Goal: Book appointment/travel/reservation

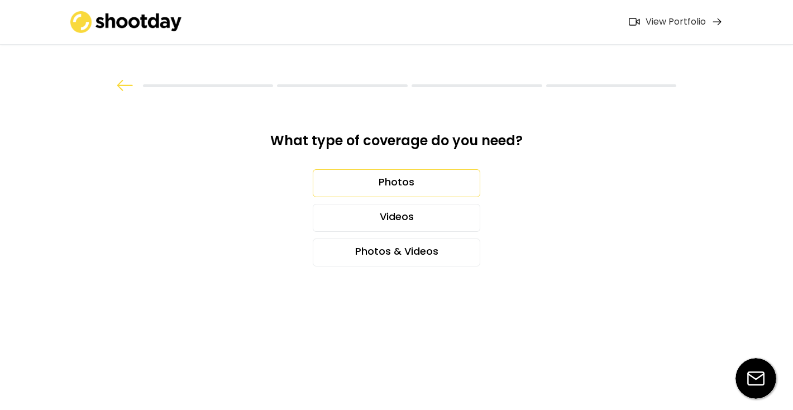
click at [373, 181] on div "Photos" at bounding box center [396, 183] width 167 height 28
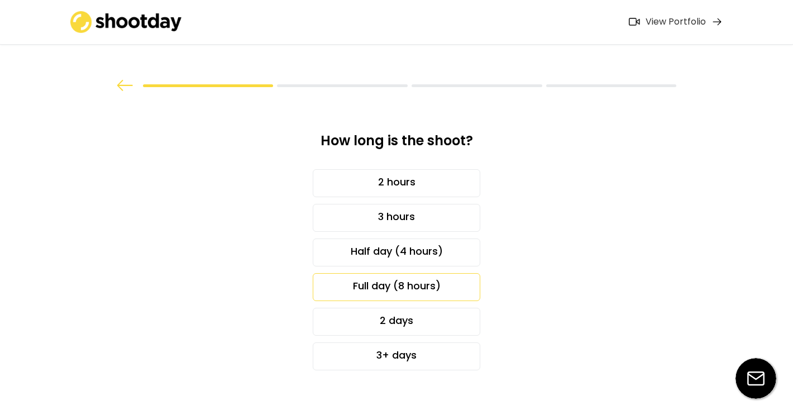
click at [373, 293] on div "Full day (8 hours)" at bounding box center [396, 287] width 167 height 28
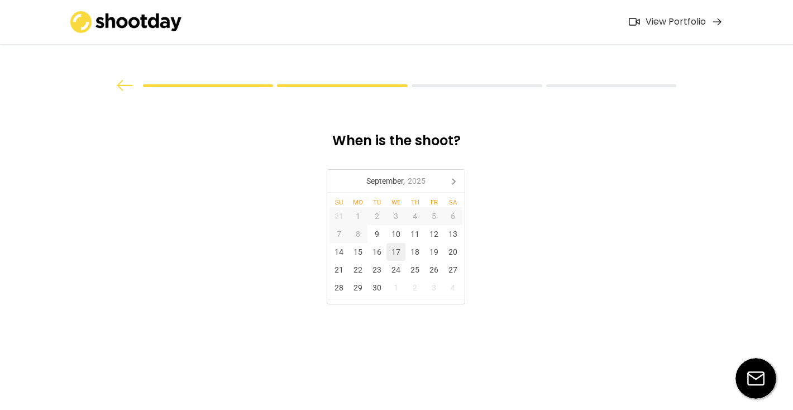
click at [397, 250] on div "17" at bounding box center [395, 252] width 19 height 18
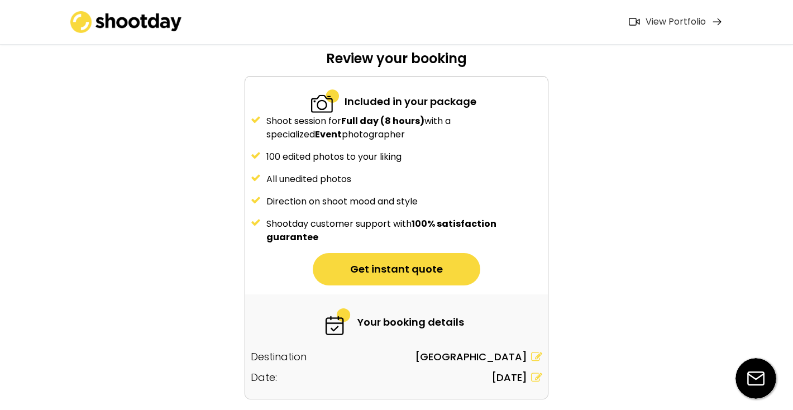
scroll to position [91, 0]
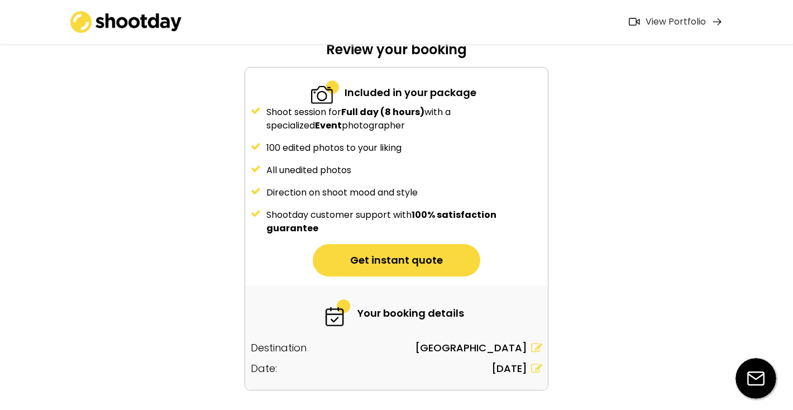
click at [393, 262] on button "Get instant quote" at bounding box center [396, 260] width 167 height 32
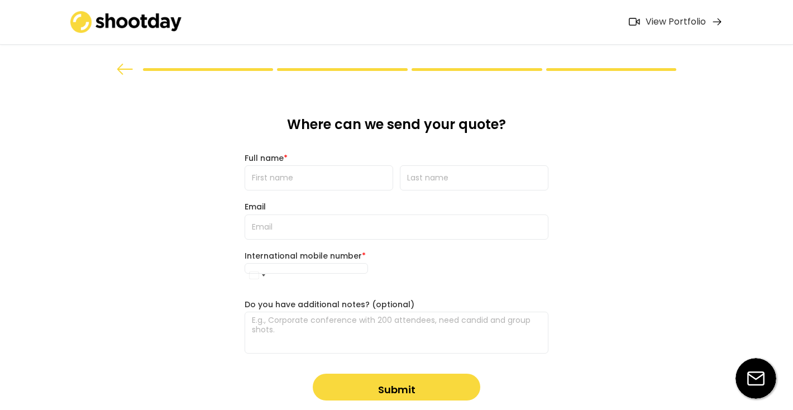
scroll to position [0, 0]
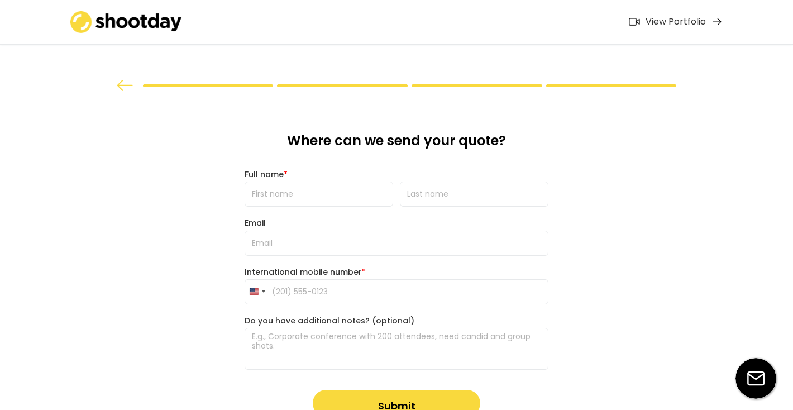
click at [335, 205] on input "input" at bounding box center [318, 193] width 148 height 25
type input "Bri"
type input "Van Til"
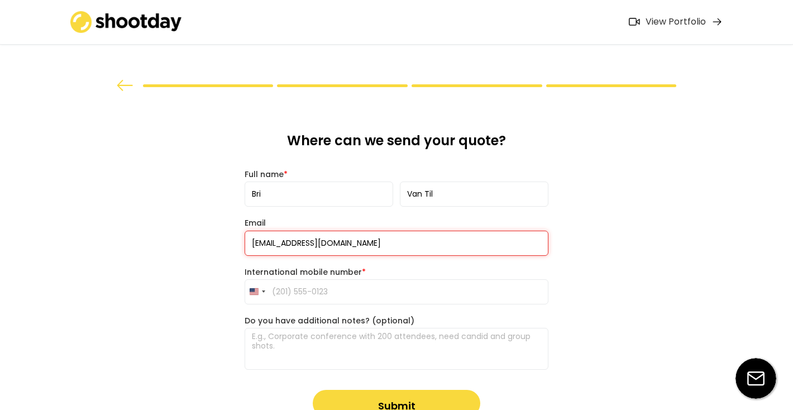
type input "[EMAIL_ADDRESS][DOMAIN_NAME]"
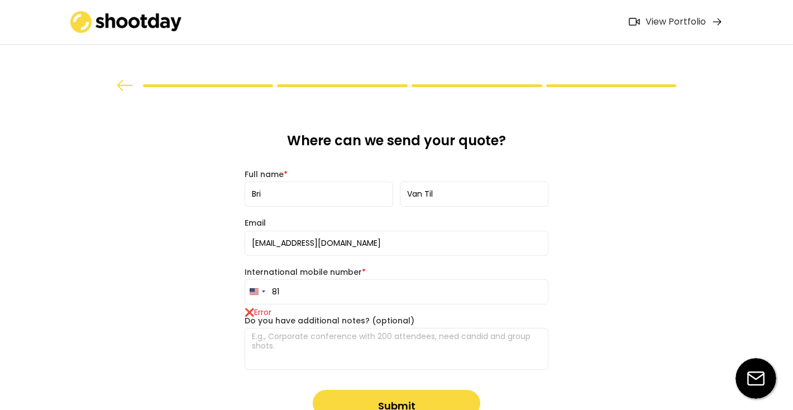
type input "8"
click at [285, 291] on input "[PHONE_NUMBER]" at bounding box center [396, 291] width 304 height 25
type input "[PHONE_NUMBER]"
click at [291, 339] on textarea at bounding box center [396, 349] width 304 height 42
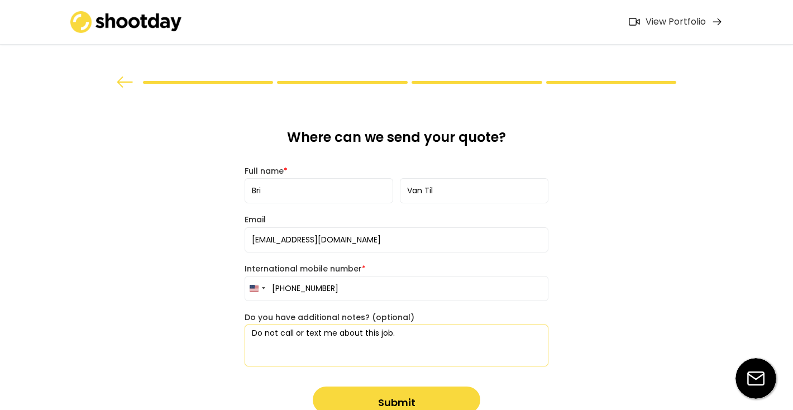
scroll to position [69, 0]
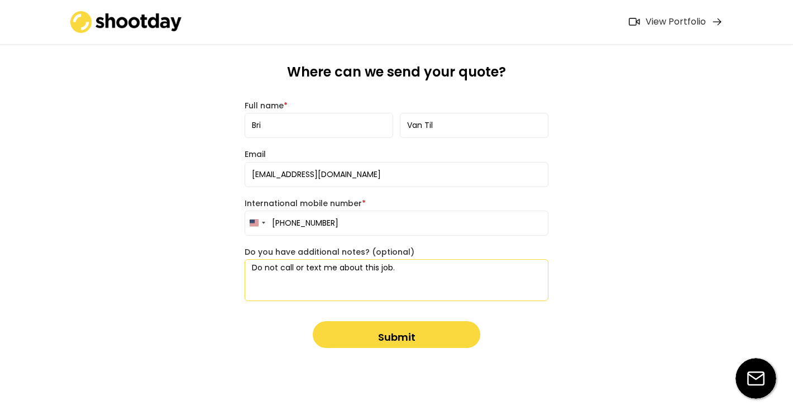
type textarea "Do not call or text me about this job."
click at [375, 329] on button "Submit" at bounding box center [396, 334] width 167 height 27
